Goal: Task Accomplishment & Management: Complete application form

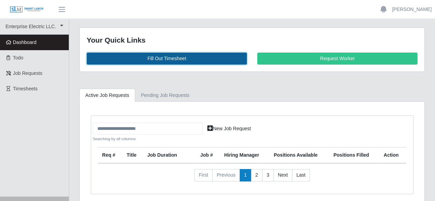
click at [183, 57] on link "Fill Out Timesheet" at bounding box center [167, 59] width 160 height 12
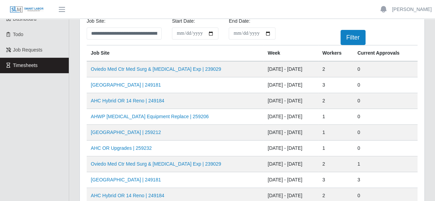
scroll to position [69, 0]
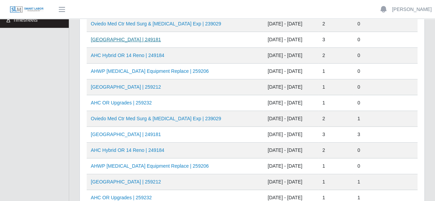
click at [141, 41] on link "[GEOGRAPHIC_DATA] | 249181" at bounding box center [126, 39] width 70 height 5
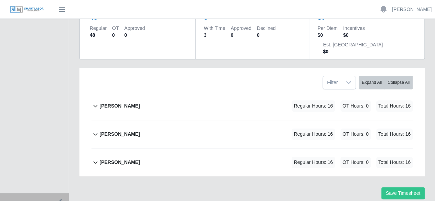
scroll to position [93, 0]
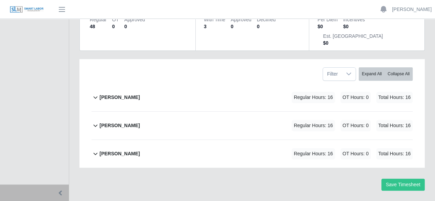
click at [101, 94] on b "[PERSON_NAME]" at bounding box center [119, 97] width 40 height 7
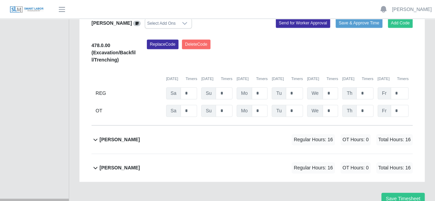
scroll to position [208, 0]
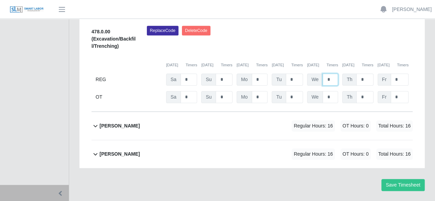
click at [331, 74] on input "*" at bounding box center [329, 80] width 15 height 12
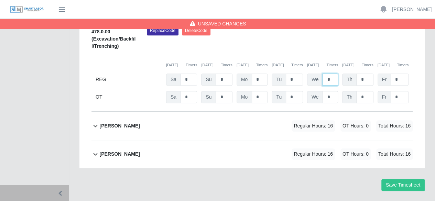
type input "*"
click at [100, 122] on b "[PERSON_NAME]" at bounding box center [119, 125] width 40 height 7
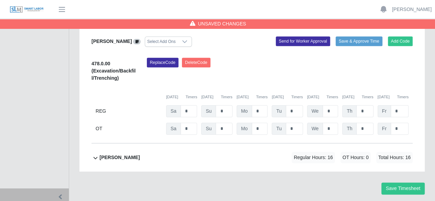
scroll to position [324, 0]
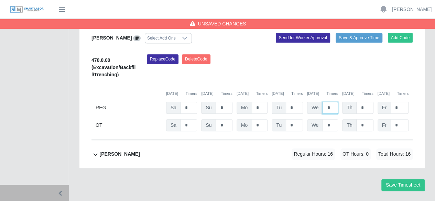
click at [328, 102] on input "*" at bounding box center [329, 108] width 15 height 12
click at [327, 102] on input "text" at bounding box center [329, 108] width 15 height 12
type input "*"
click at [128, 150] on b "[PERSON_NAME]" at bounding box center [119, 153] width 40 height 7
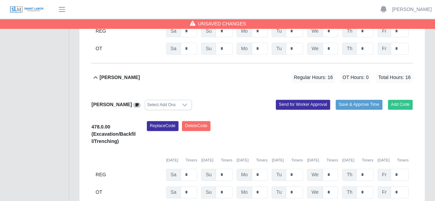
scroll to position [438, 0]
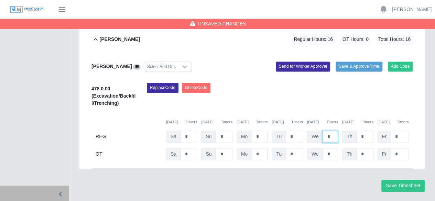
click at [335, 131] on input "*" at bounding box center [329, 137] width 15 height 12
type input "*"
click at [396, 180] on button "Save Timesheet" at bounding box center [402, 186] width 43 height 12
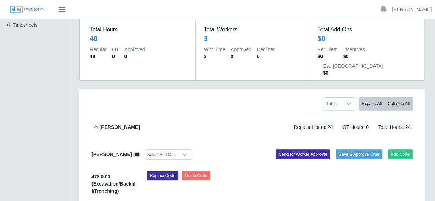
scroll to position [0, 0]
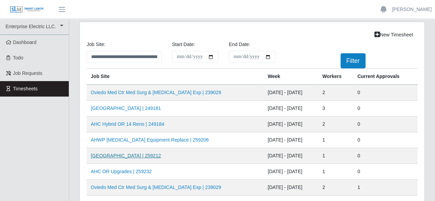
click at [145, 154] on link "HCA Oviedo Medical Center | 259212" at bounding box center [126, 155] width 70 height 5
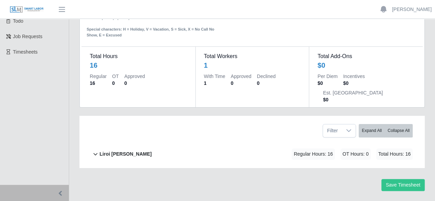
scroll to position [37, 0]
click at [110, 150] on b "Liroi Anguiano" at bounding box center [125, 153] width 52 height 7
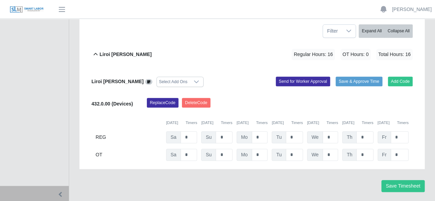
scroll to position [138, 0]
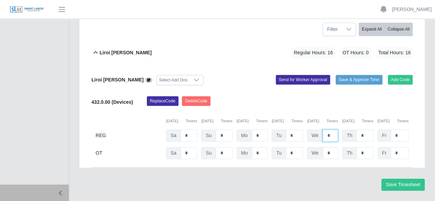
click at [330, 129] on input "*" at bounding box center [329, 135] width 15 height 12
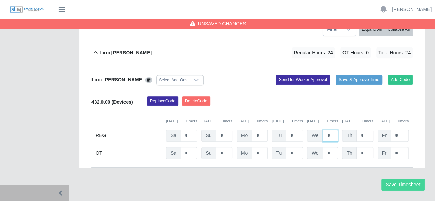
type input "*"
click at [392, 179] on button "Save Timesheet" at bounding box center [402, 185] width 43 height 12
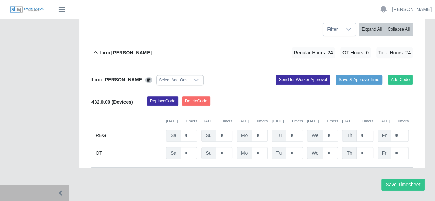
scroll to position [0, 0]
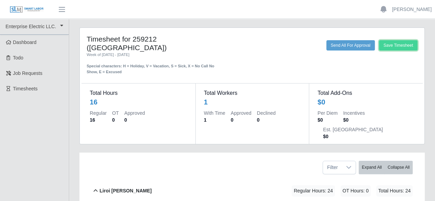
click at [386, 46] on button "Save Timesheet" at bounding box center [398, 45] width 38 height 10
